Goal: Transaction & Acquisition: Purchase product/service

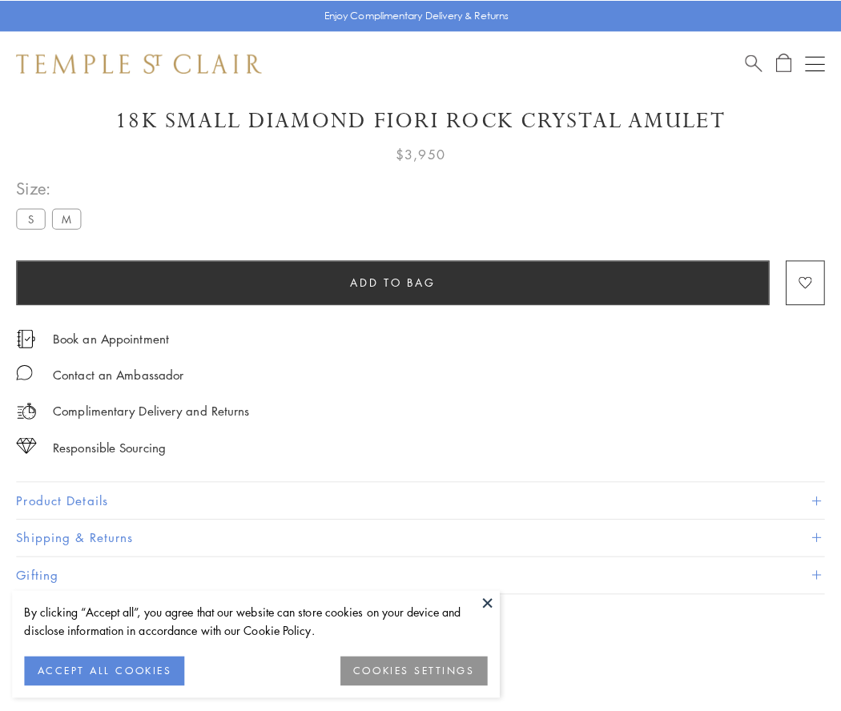
scroll to position [95, 0]
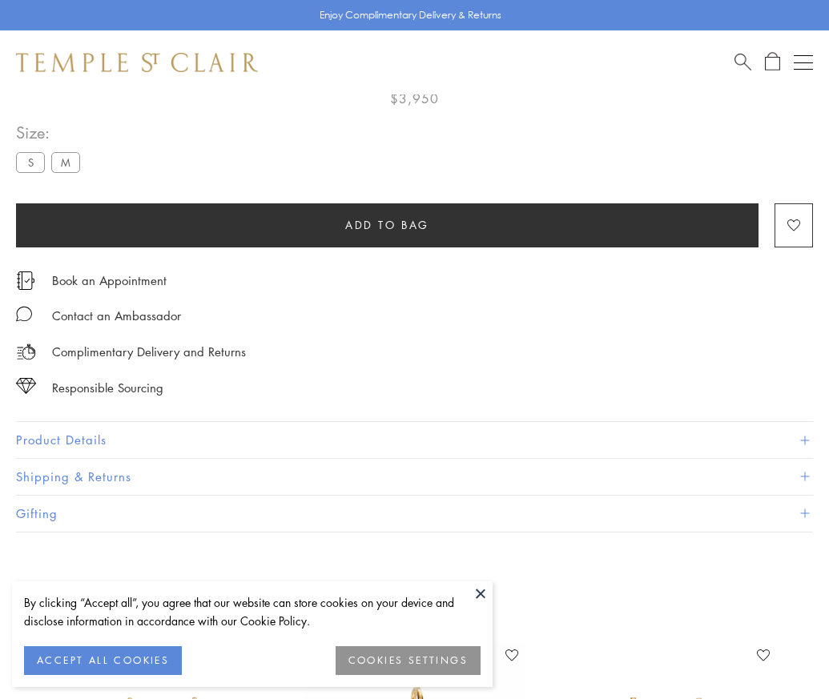
click at [387, 224] on span "Add to bag" at bounding box center [387, 225] width 84 height 18
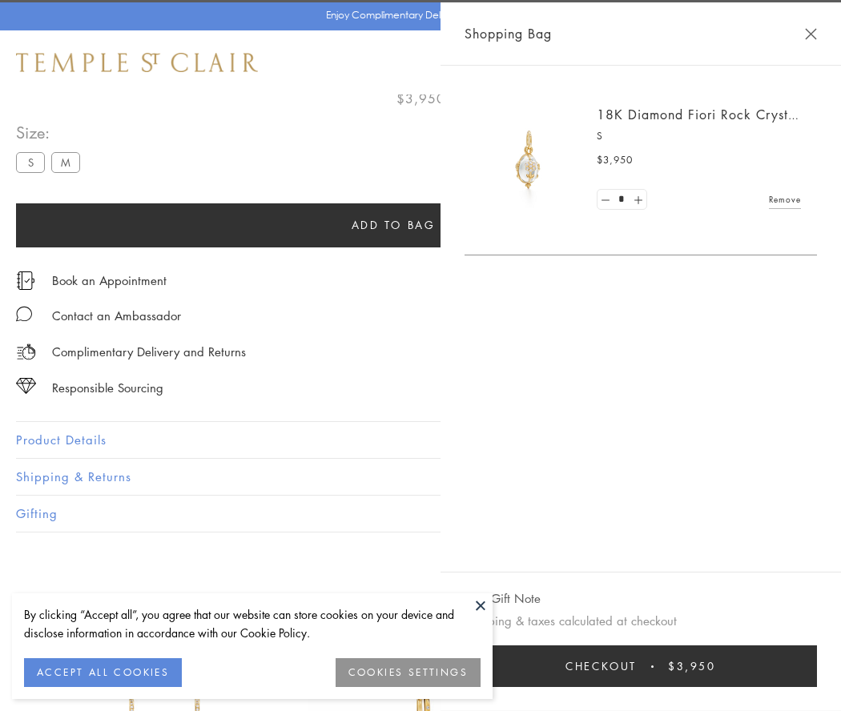
click at [651, 667] on button "Checkout $3,950" at bounding box center [641, 667] width 352 height 42
